Goal: Information Seeking & Learning: Learn about a topic

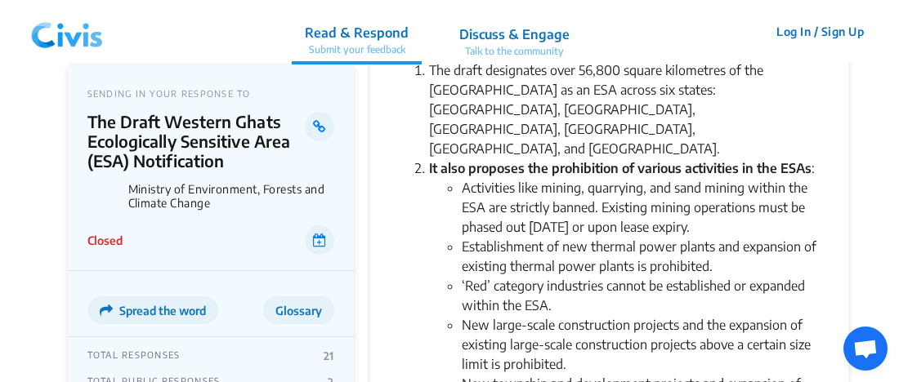
scroll to position [490, 0]
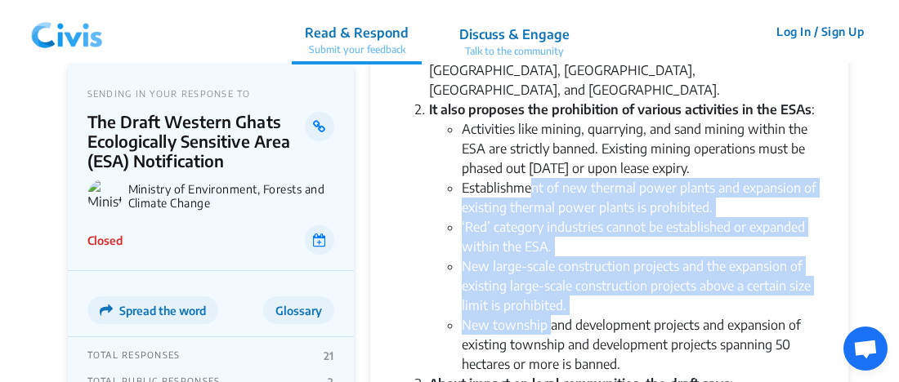
drag, startPoint x: 529, startPoint y: 139, endPoint x: 550, endPoint y: 285, distance: 147.8
click at [550, 285] on ul "Activities like mining, quarrying, and sand mining within the ESA are strictly …" at bounding box center [625, 246] width 393 height 255
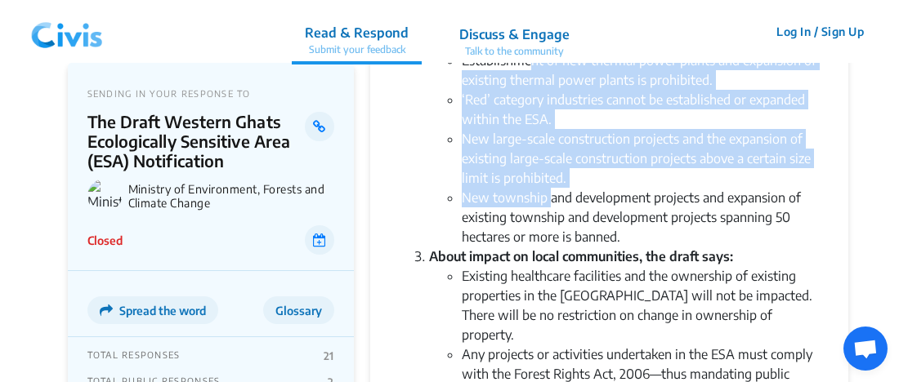
scroll to position [654, 0]
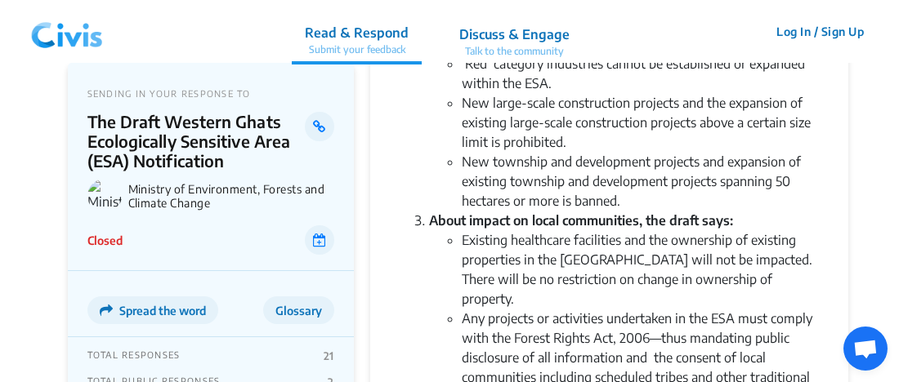
click at [576, 309] on li "Any projects or activities undertaken in the ESA must comply with the Forest Ri…" at bounding box center [642, 358] width 360 height 98
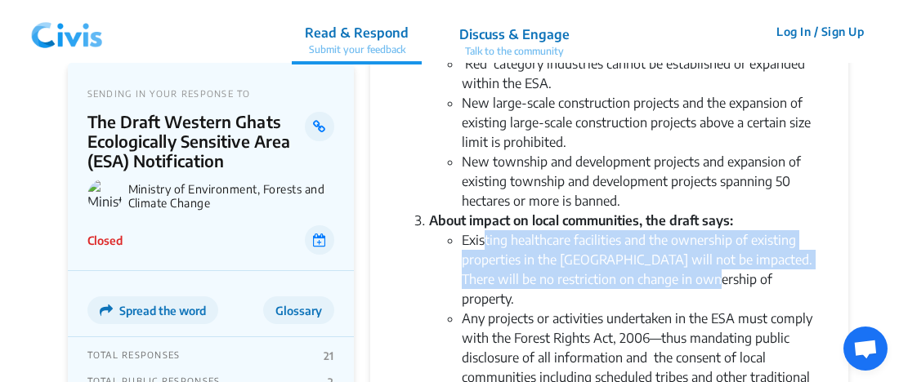
drag, startPoint x: 484, startPoint y: 199, endPoint x: 707, endPoint y: 237, distance: 226.3
click at [707, 237] on li "Existing healthcare facilities and the ownership of existing properties in the …" at bounding box center [642, 269] width 360 height 78
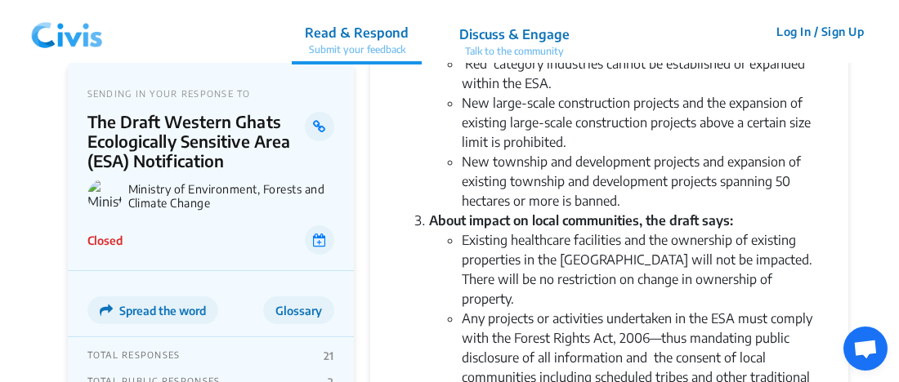
click at [643, 309] on li "Any projects or activities undertaken in the ESA must comply with the Forest Ri…" at bounding box center [642, 358] width 360 height 98
drag, startPoint x: 502, startPoint y: 211, endPoint x: 637, endPoint y: 252, distance: 140.9
click at [637, 252] on ul "Existing healthcare facilities and the ownership of existing properties in the …" at bounding box center [625, 318] width 393 height 176
click at [614, 309] on li "Any projects or activities undertaken in the ESA must comply with the Forest Ri…" at bounding box center [642, 358] width 360 height 98
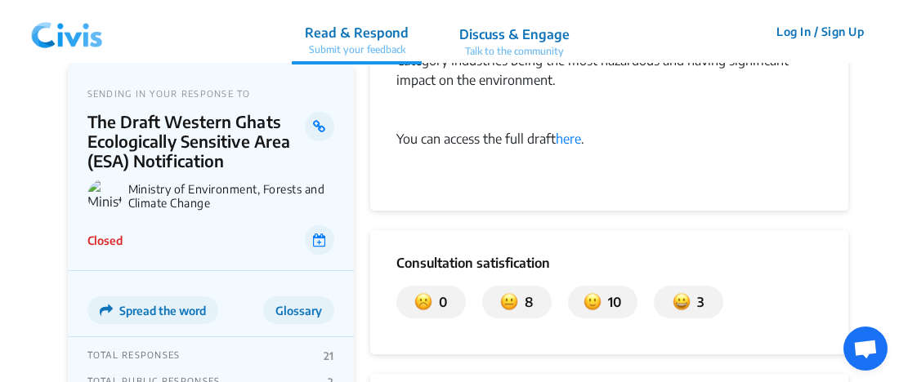
scroll to position [1471, 0]
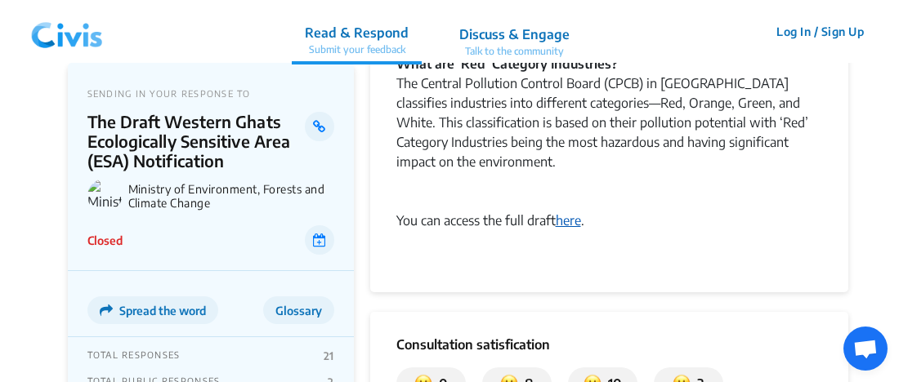
click at [569, 212] on link "here" at bounding box center [568, 220] width 25 height 16
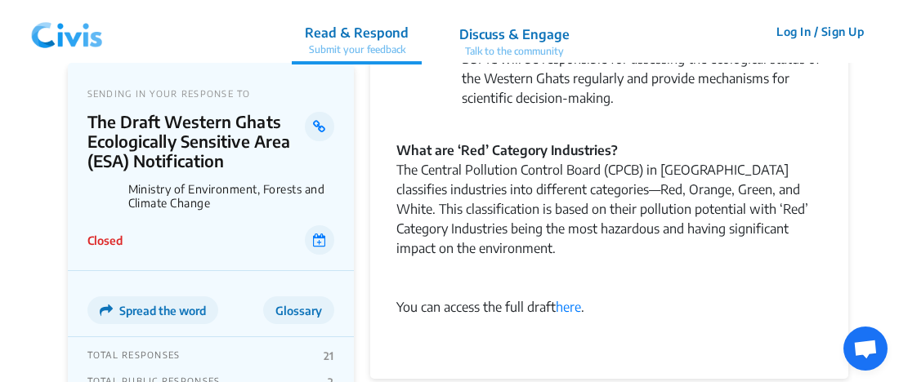
scroll to position [1488, 0]
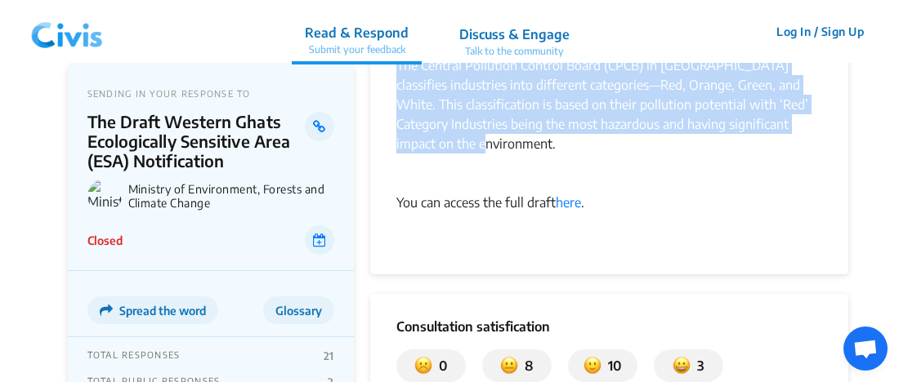
drag, startPoint x: 398, startPoint y: 167, endPoint x: 477, endPoint y: 88, distance: 111.5
click at [477, 88] on div "The Central Pollution Control Board (CPCB) in [GEOGRAPHIC_DATA] classifies indu…" at bounding box center [609, 115] width 426 height 118
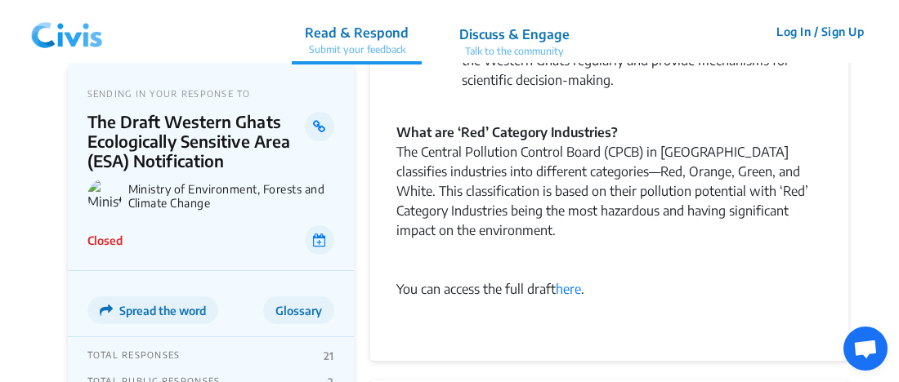
scroll to position [1243, 0]
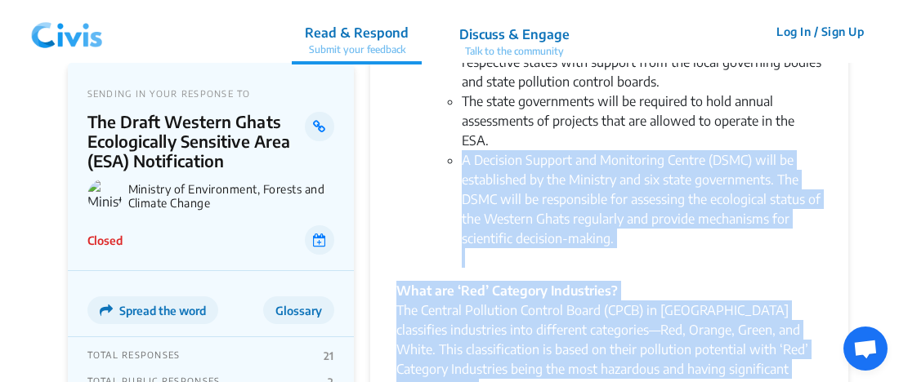
drag, startPoint x: 472, startPoint y: 328, endPoint x: 458, endPoint y: 109, distance: 220.2
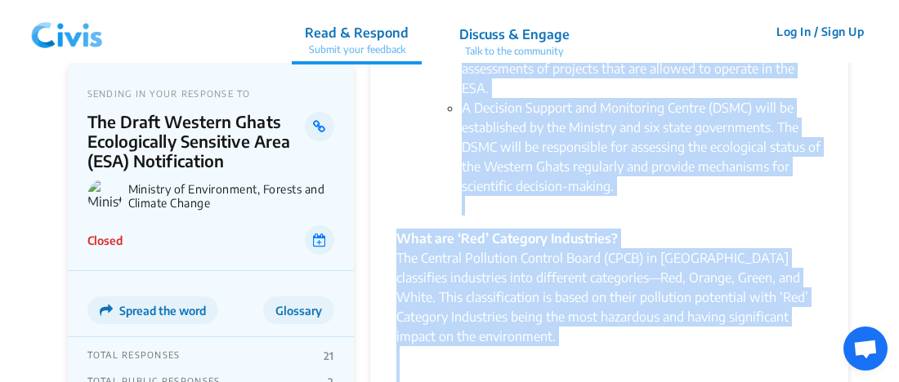
scroll to position [1305, 0]
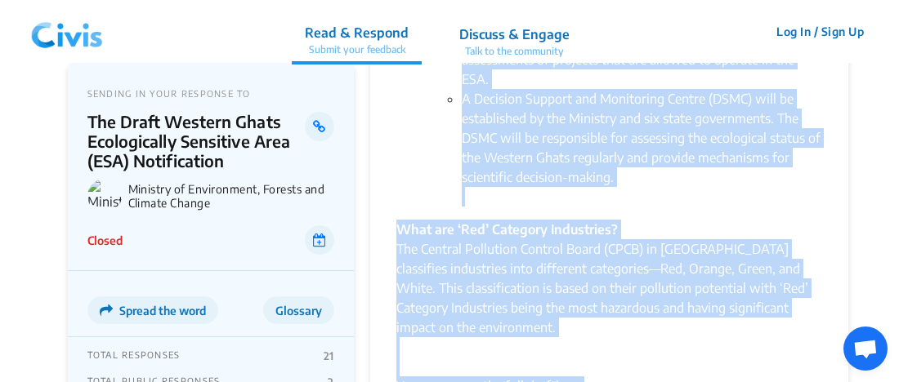
drag, startPoint x: 398, startPoint y: 167, endPoint x: 589, endPoint y: 336, distance: 255.2
copy div "This draft notification identifies specific areas in the Western Ghats as Ecolo…"
click at [609, 291] on div "The Central Pollution Control Board (CPCB) in [GEOGRAPHIC_DATA] classifies indu…" at bounding box center [609, 298] width 426 height 118
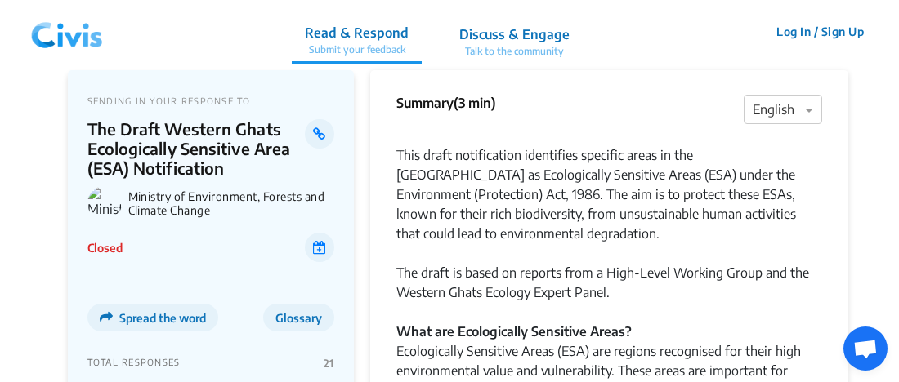
scroll to position [0, 0]
